Goal: Information Seeking & Learning: Learn about a topic

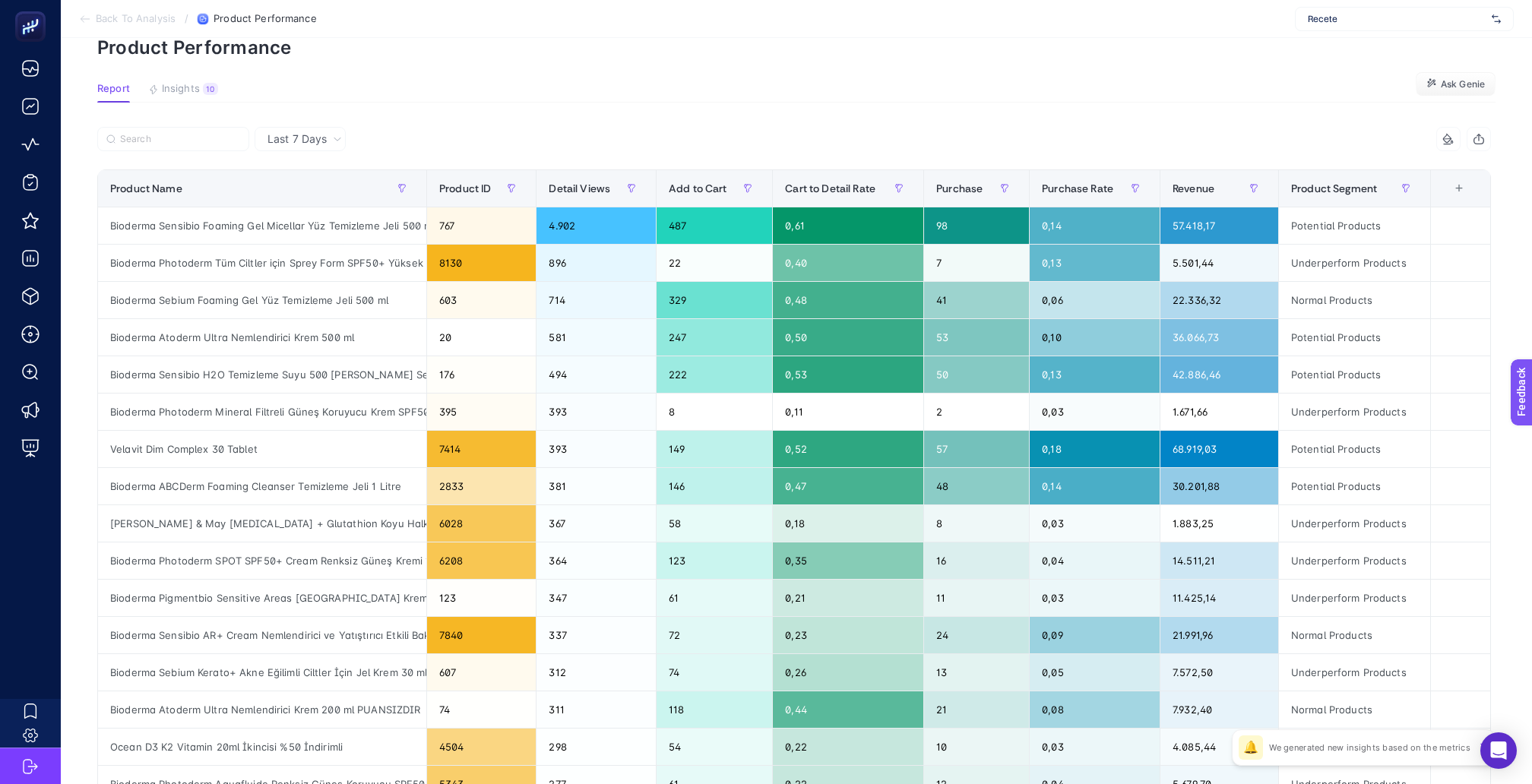
scroll to position [79, 0]
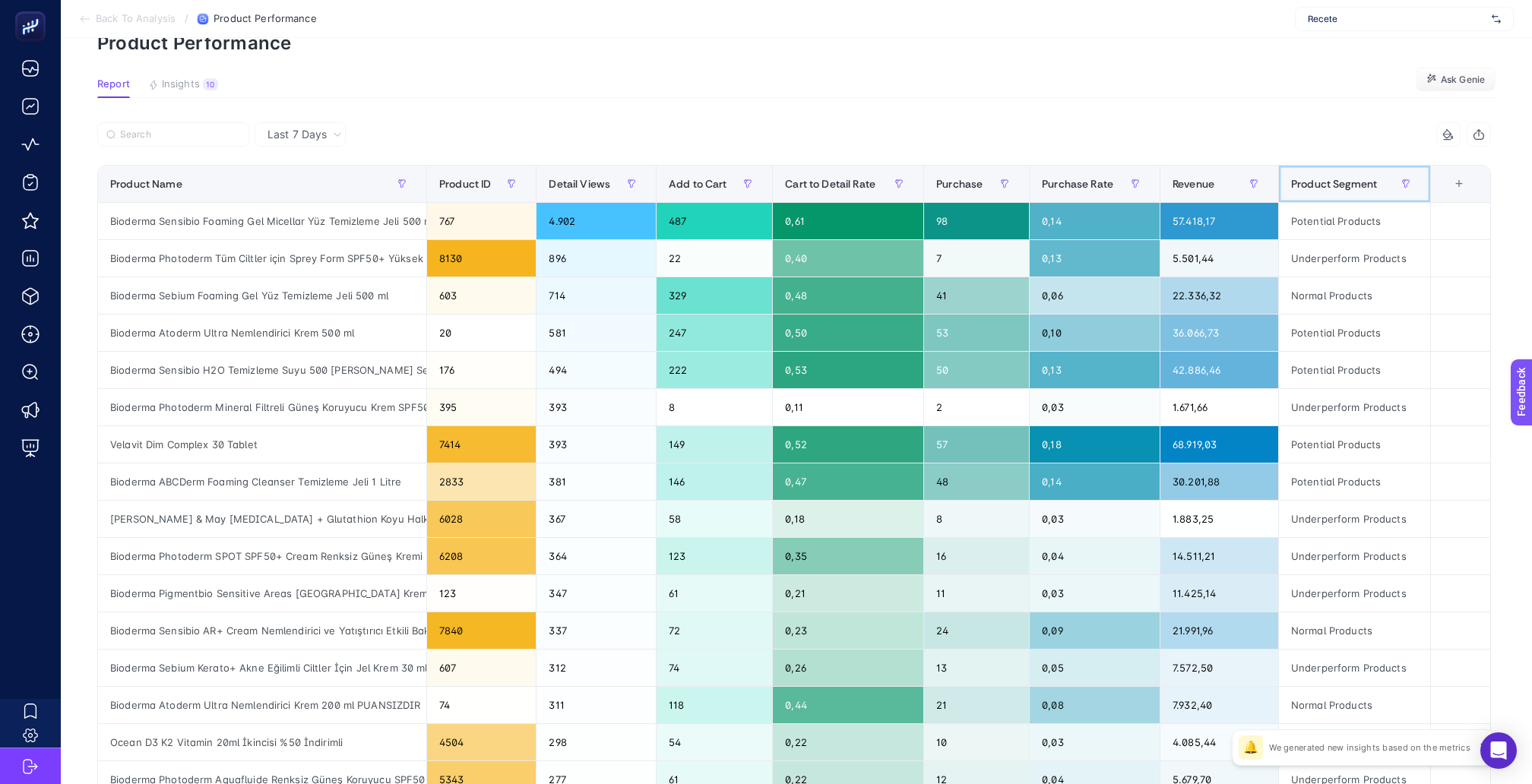
click at [1322, 177] on span "Product Segment" at bounding box center [1334, 184] width 86 height 12
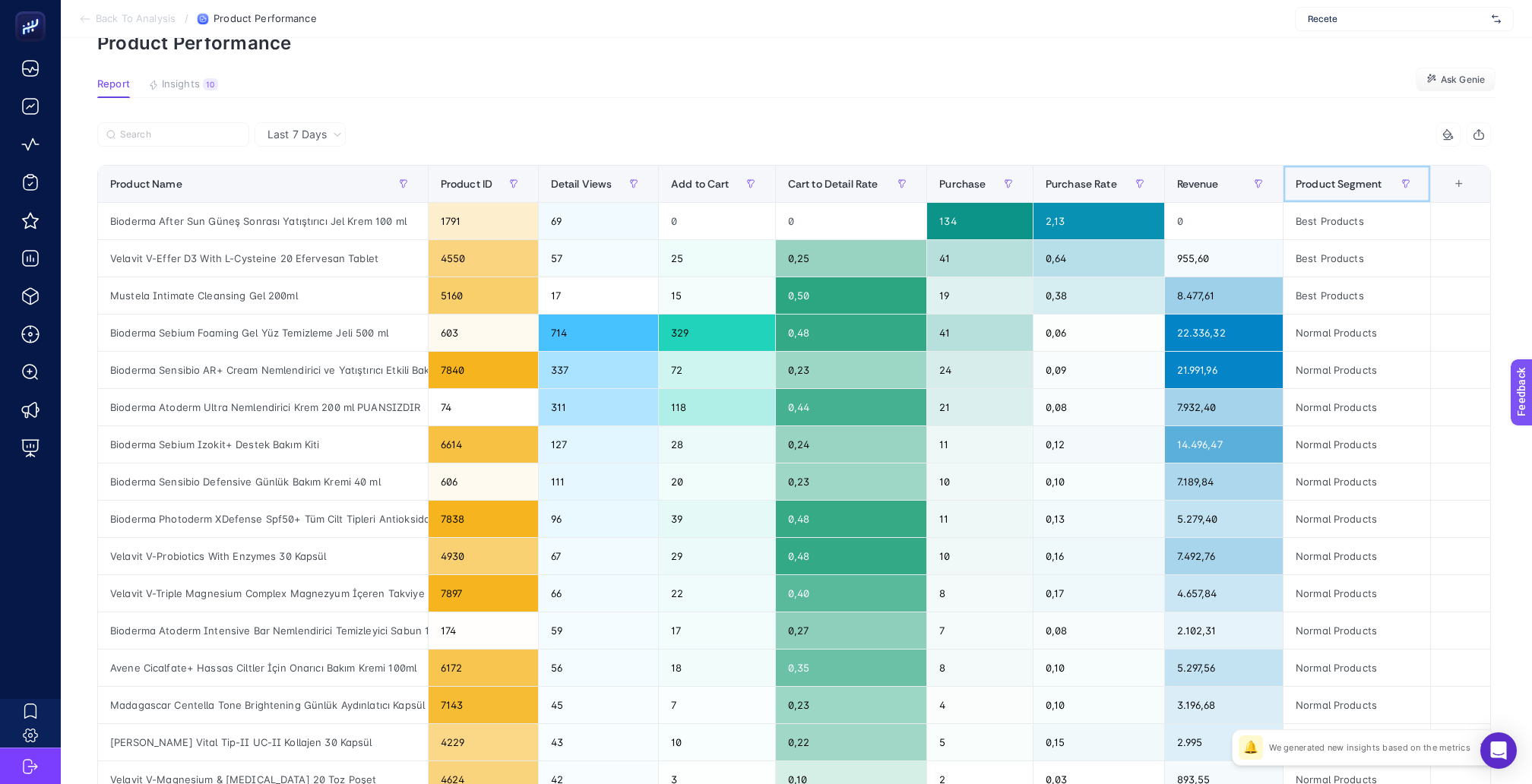
click at [1322, 177] on span "Product Segment" at bounding box center [1339, 184] width 86 height 12
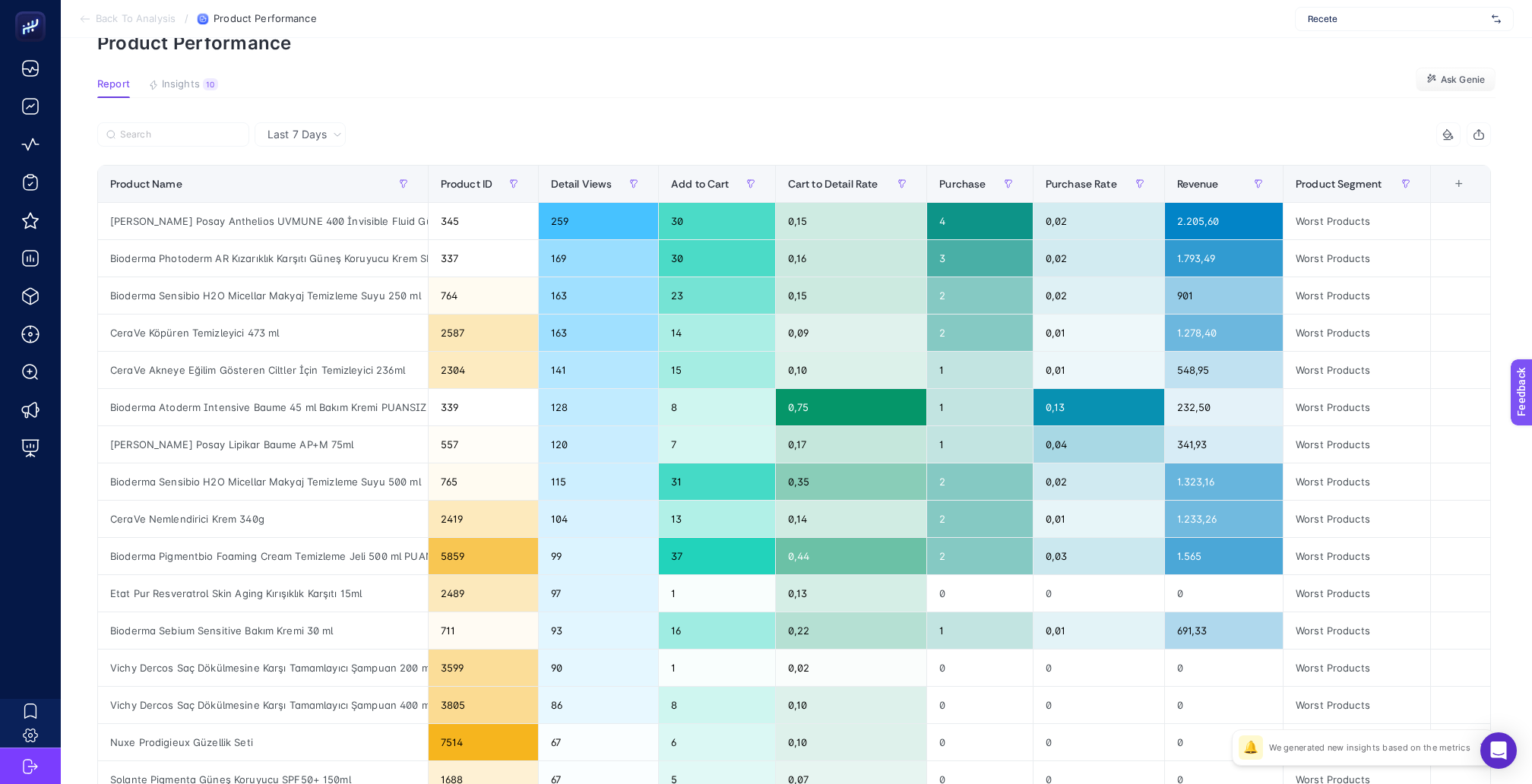
click at [1097, 177] on span "Purchase Rate" at bounding box center [1082, 184] width 72 height 12
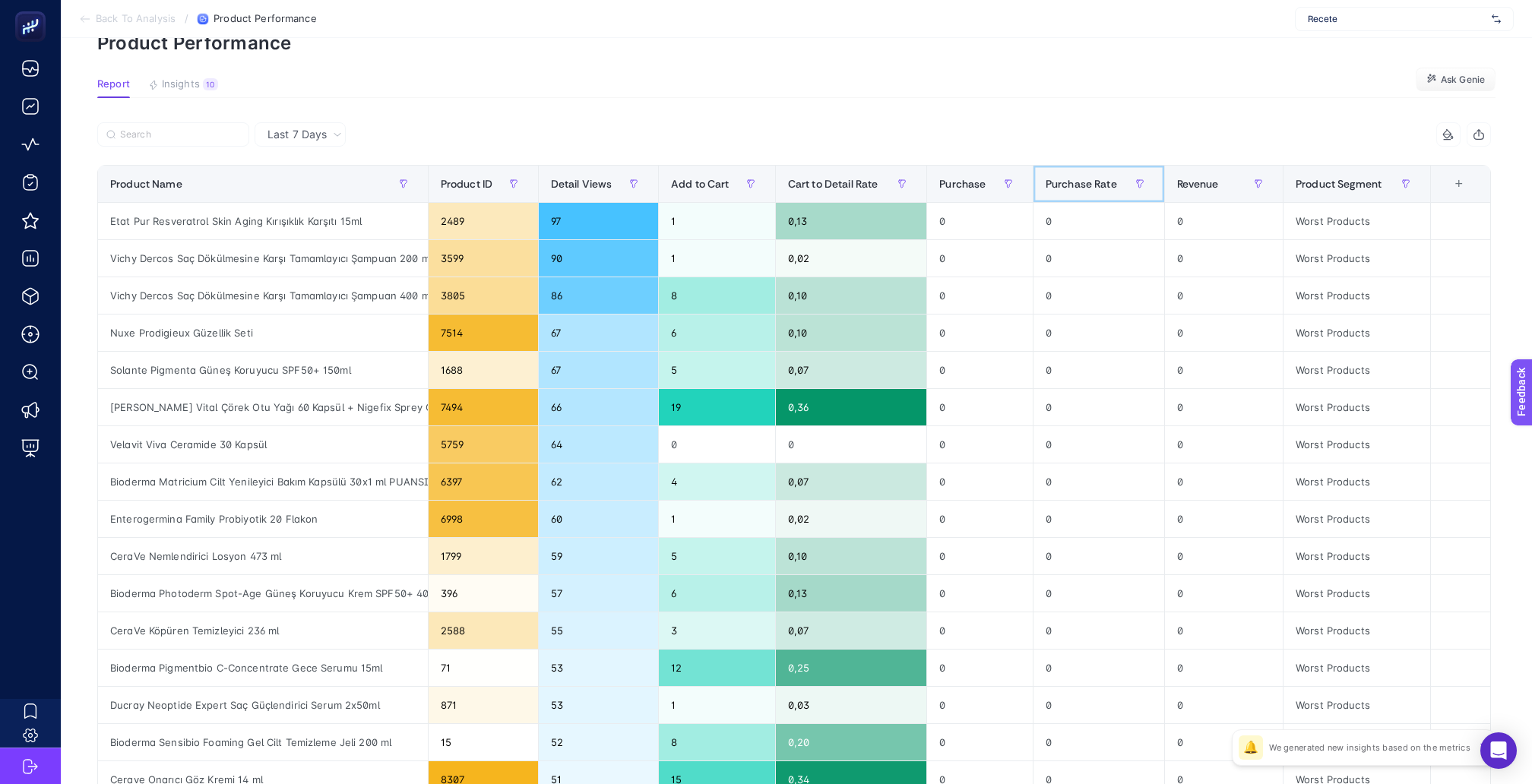
click at [1097, 177] on span "Purchase Rate" at bounding box center [1082, 184] width 72 height 12
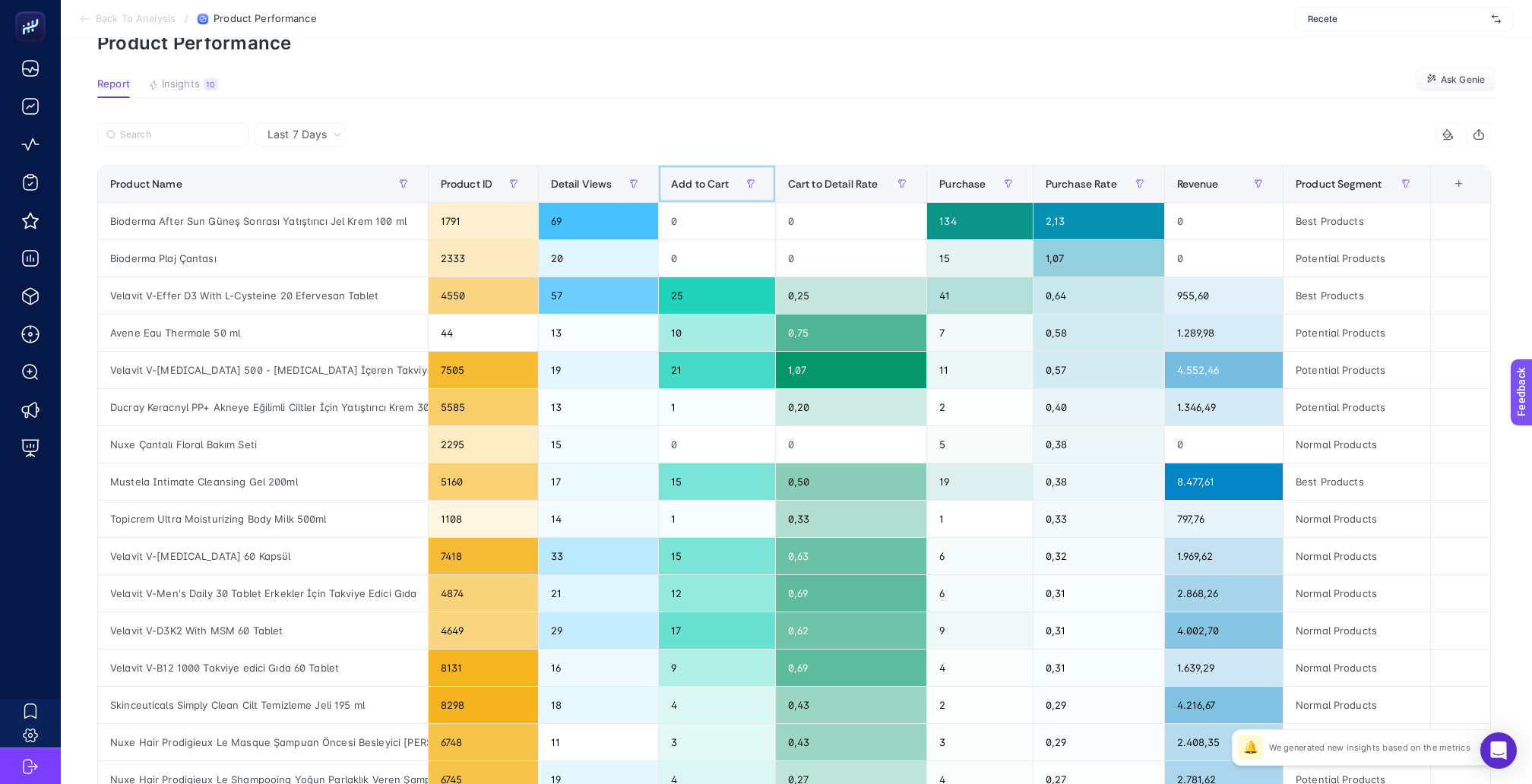
click at [695, 177] on span "Add to Cart" at bounding box center [700, 184] width 59 height 12
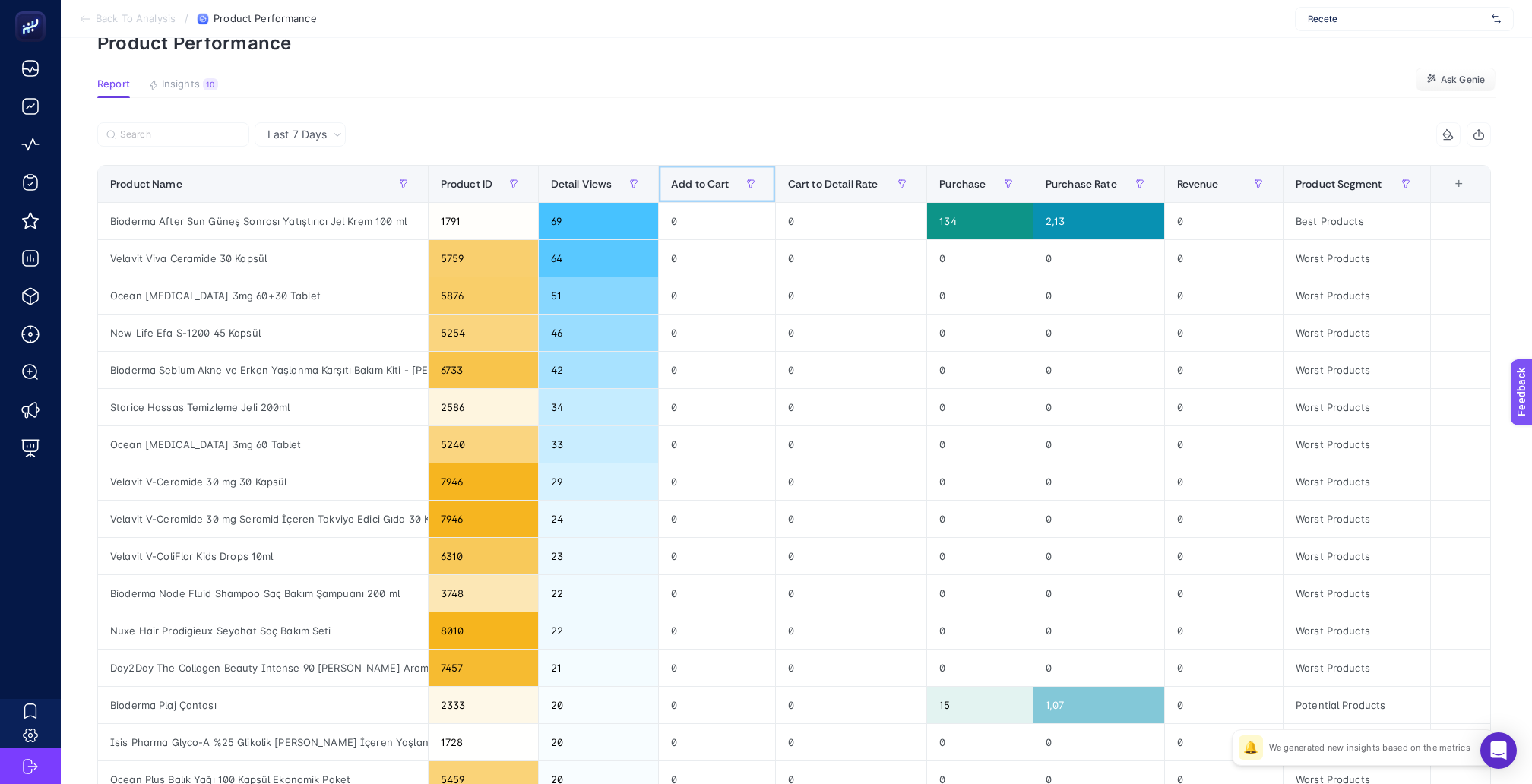
click at [695, 177] on span "Add to Cart" at bounding box center [700, 184] width 59 height 12
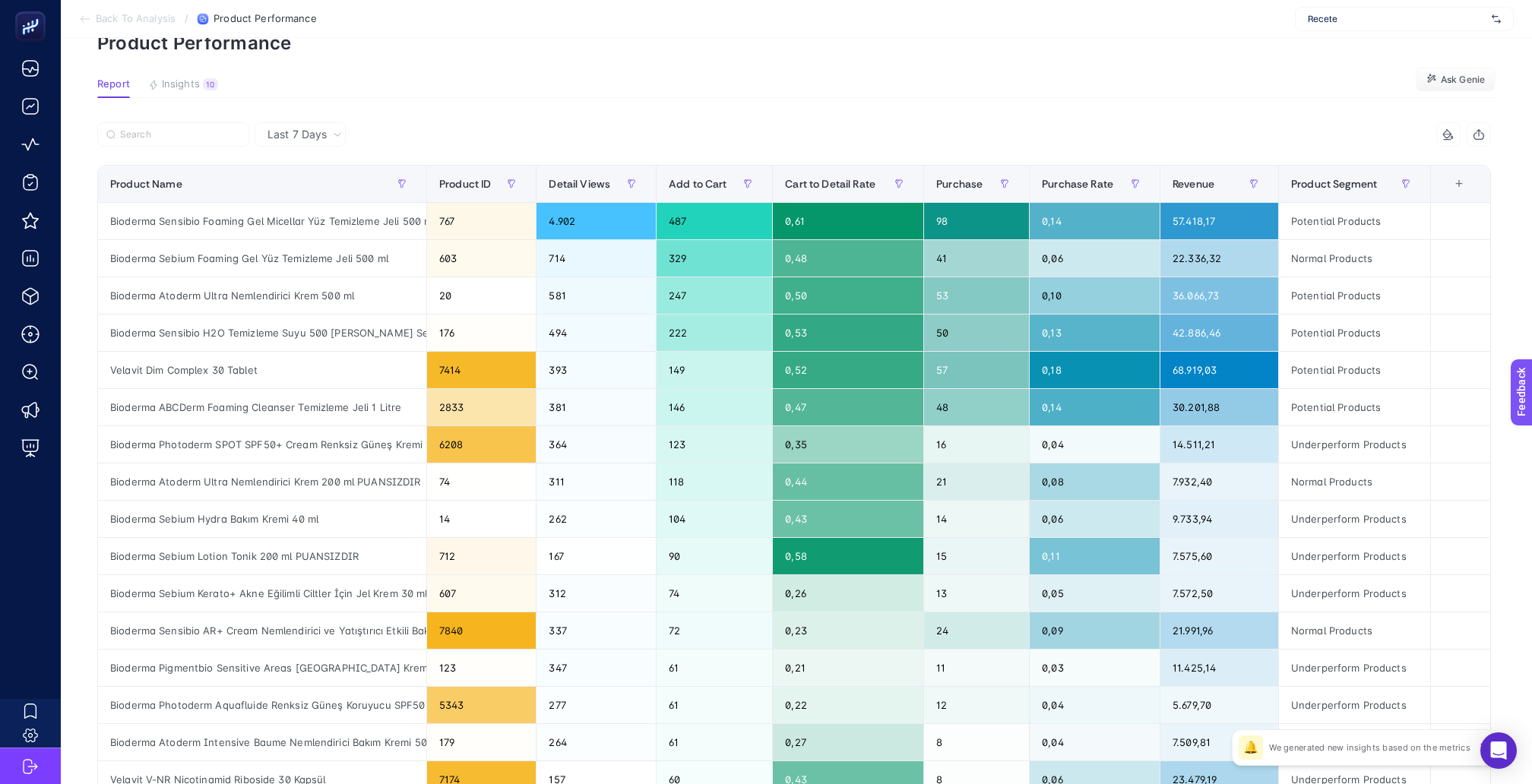
click at [1220, 178] on div "Revenue" at bounding box center [1219, 184] width 94 height 24
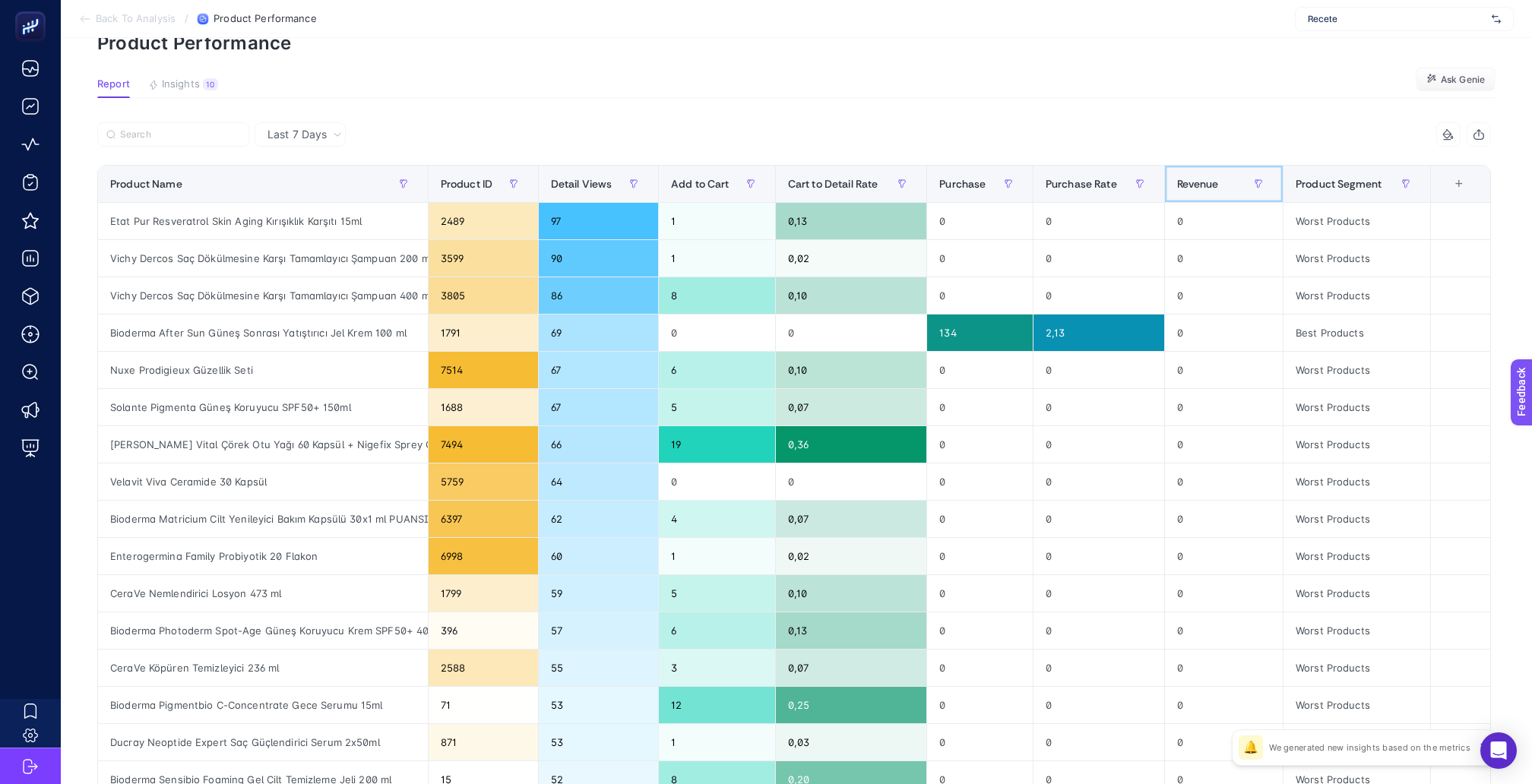
click at [1220, 178] on div "Revenue" at bounding box center [1225, 184] width 94 height 24
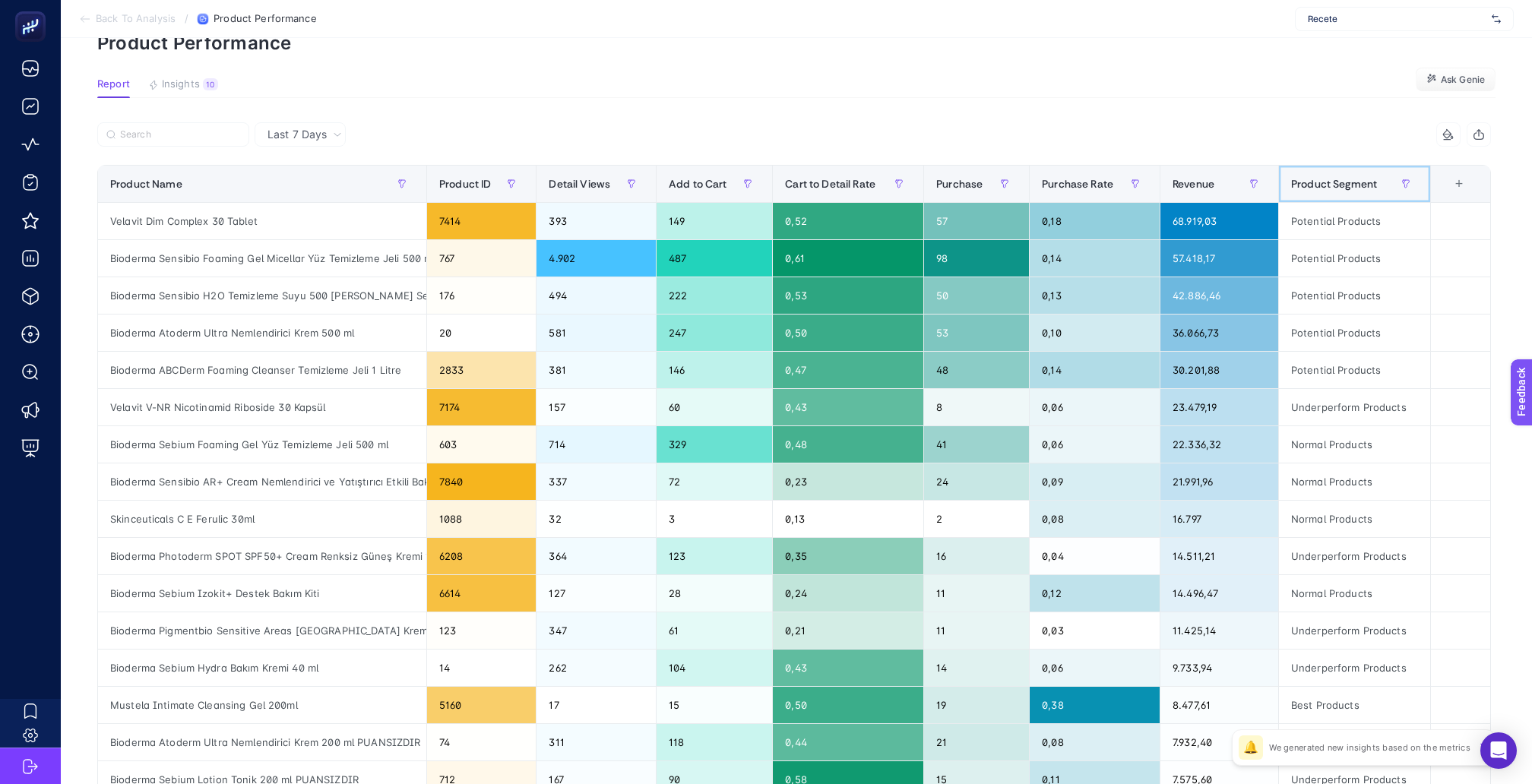
click at [1330, 184] on th "Product Segment" at bounding box center [1354, 184] width 152 height 38
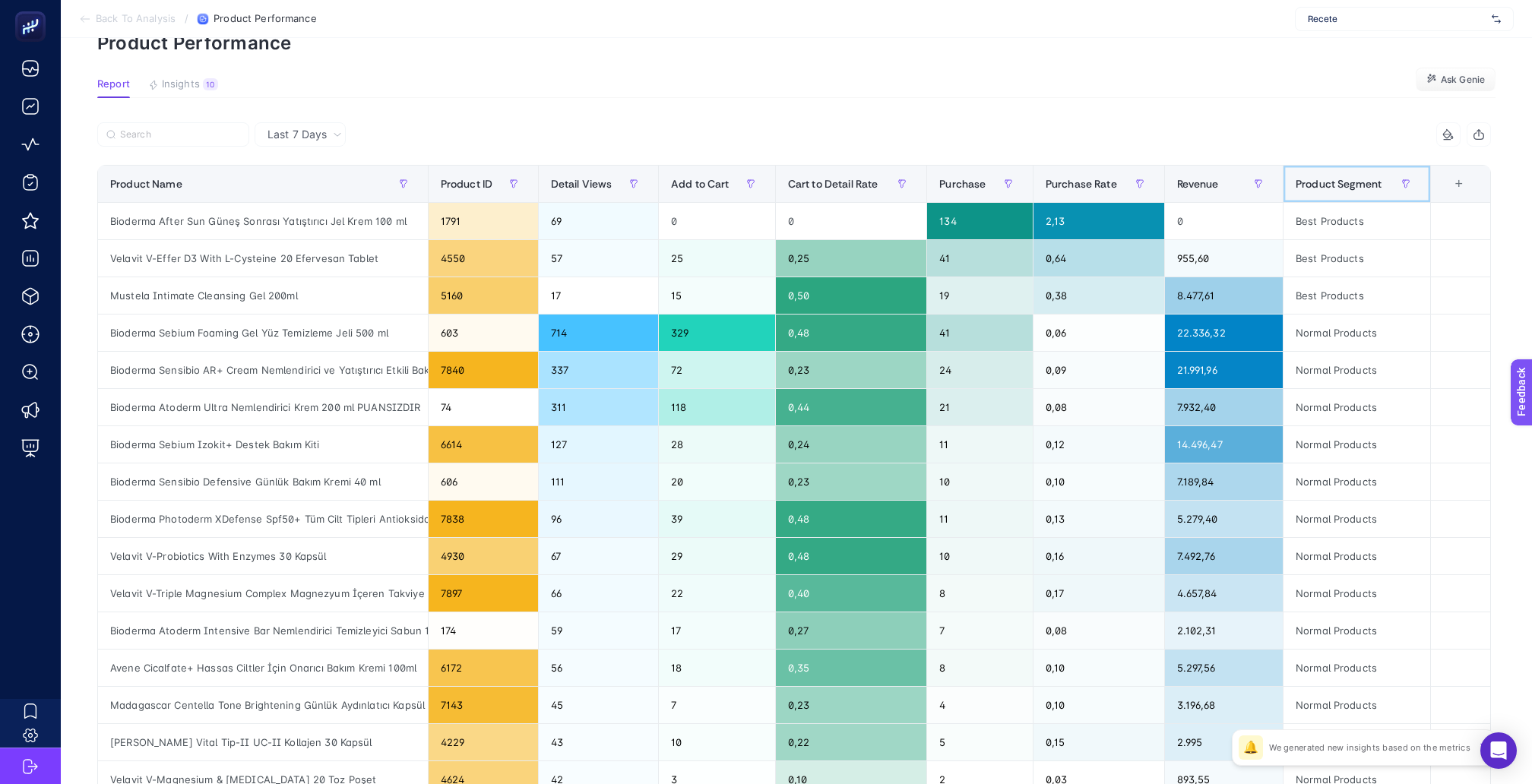
click at [1330, 184] on th "Product Segment" at bounding box center [1357, 184] width 148 height 38
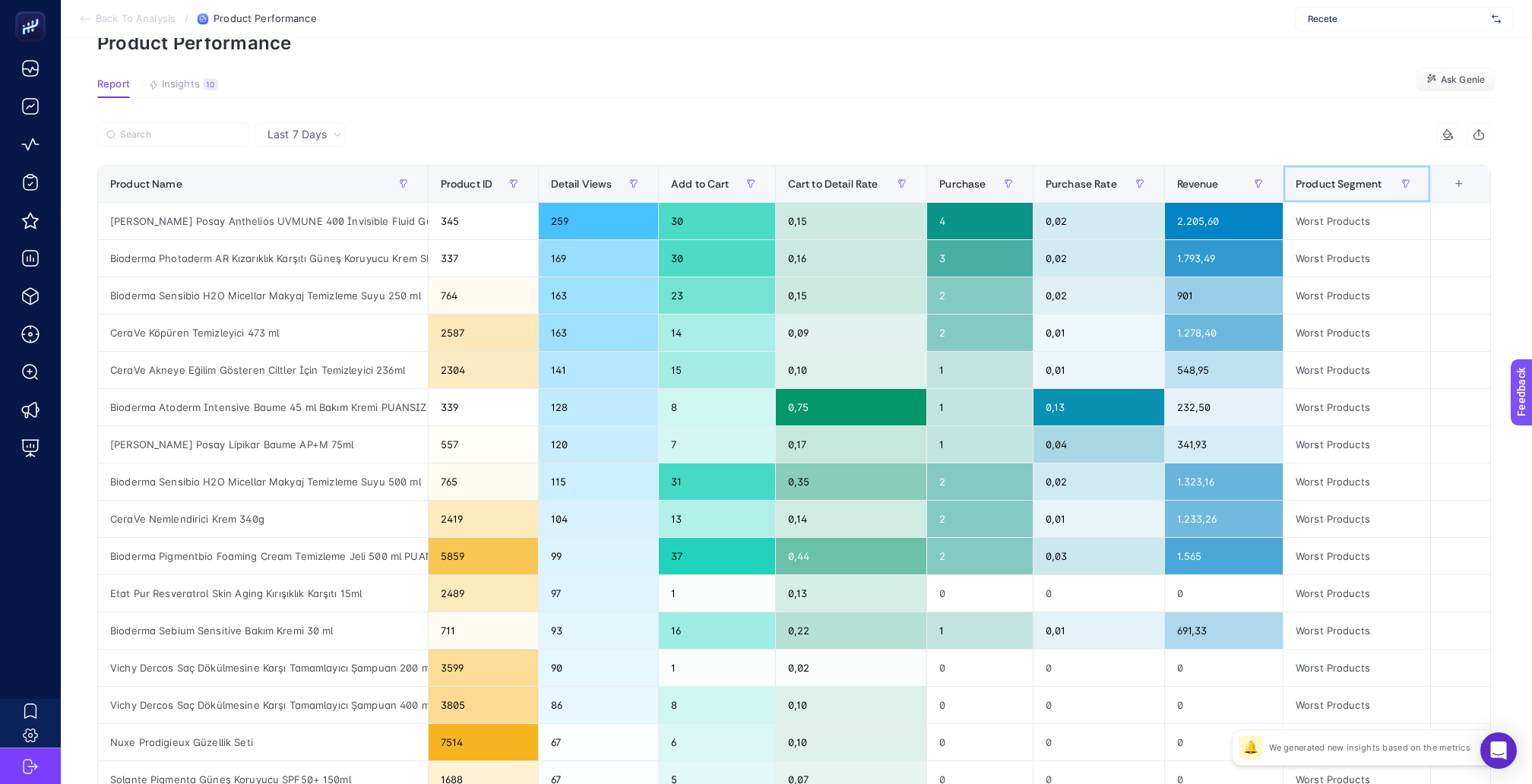
click at [1330, 184] on th "Product Segment" at bounding box center [1357, 184] width 148 height 38
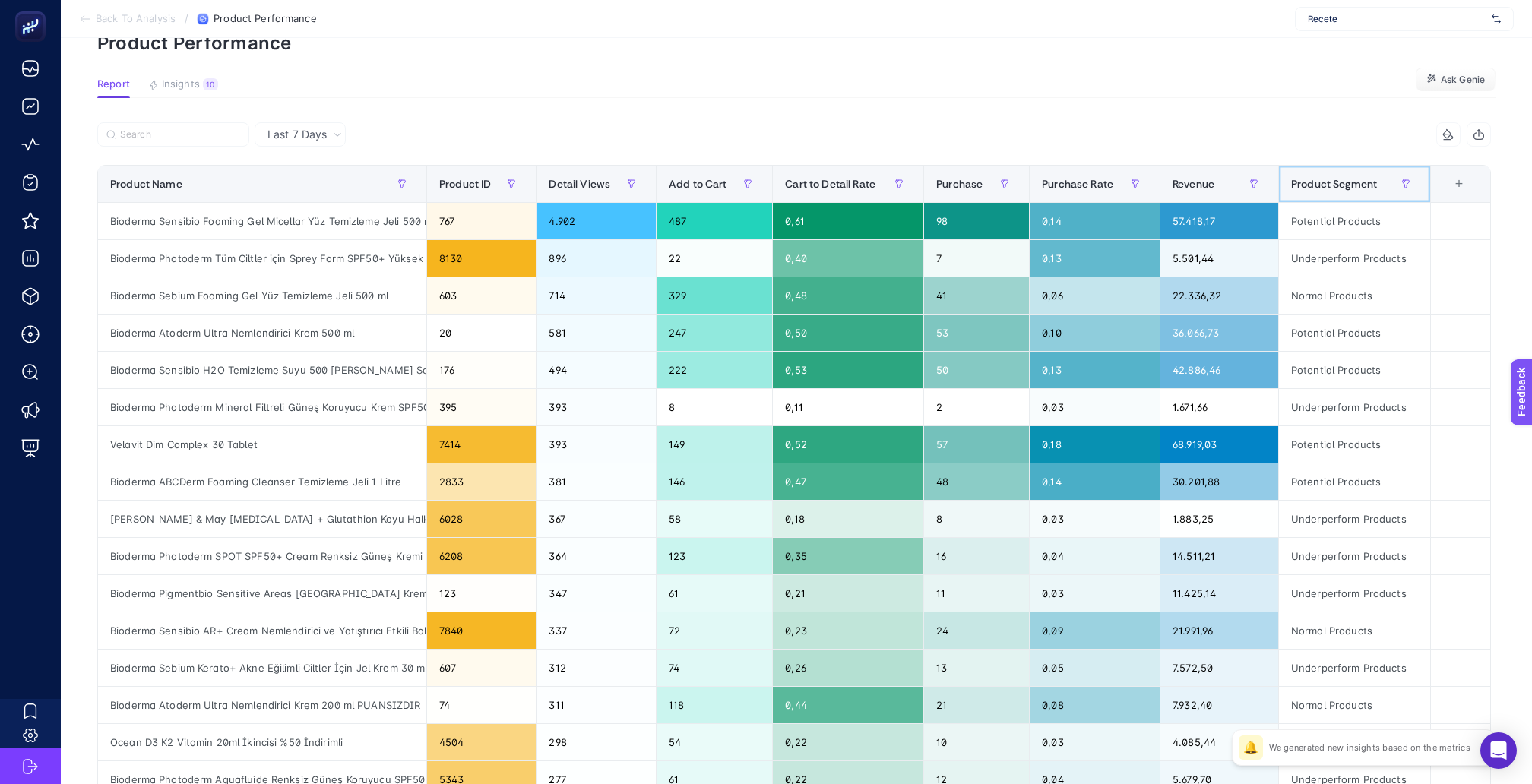
click at [1330, 184] on th "Product Segment" at bounding box center [1354, 184] width 152 height 38
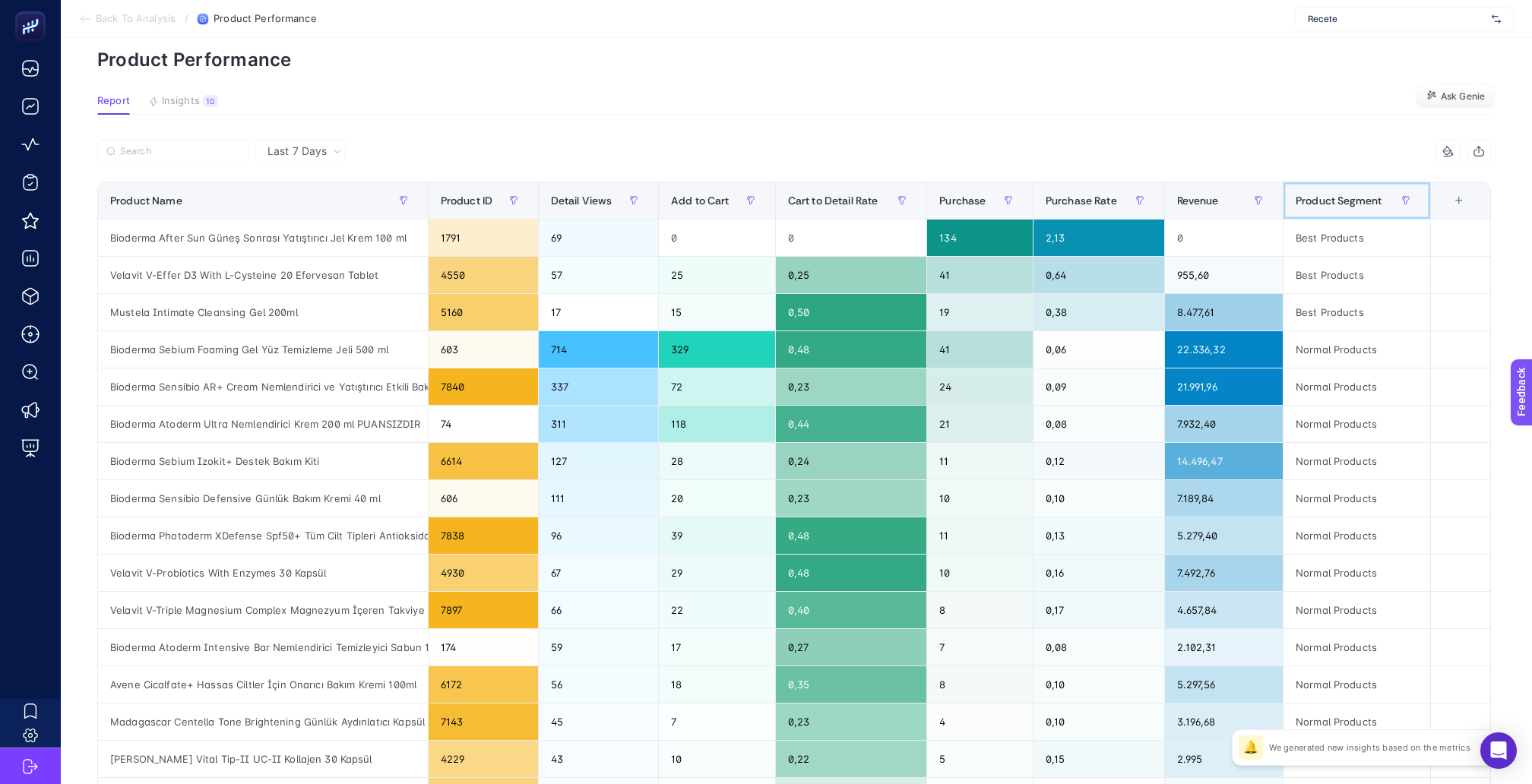
scroll to position [70, 0]
